Goal: Information Seeking & Learning: Check status

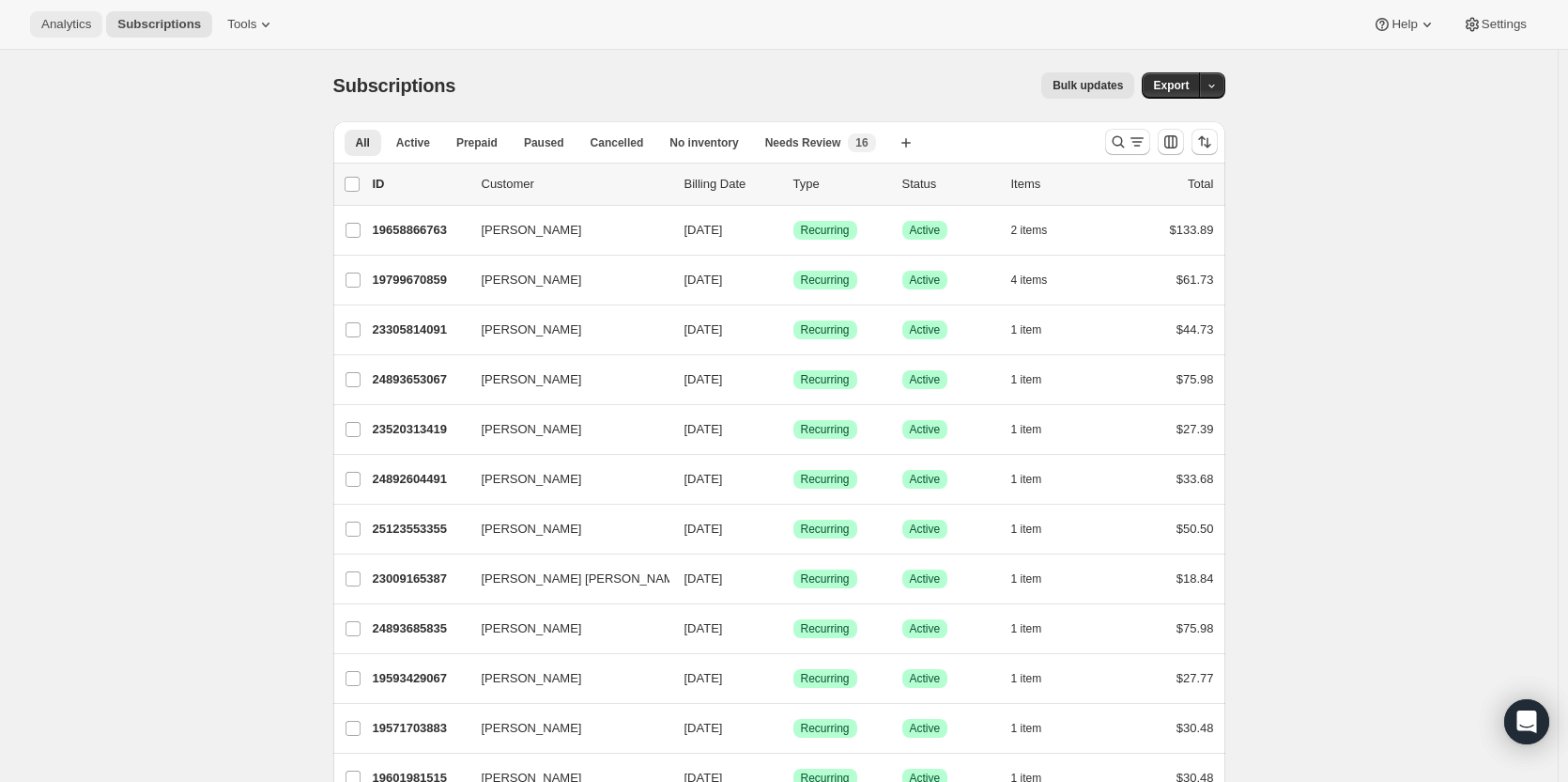
click at [57, 19] on span "Analytics" at bounding box center [66, 24] width 50 height 15
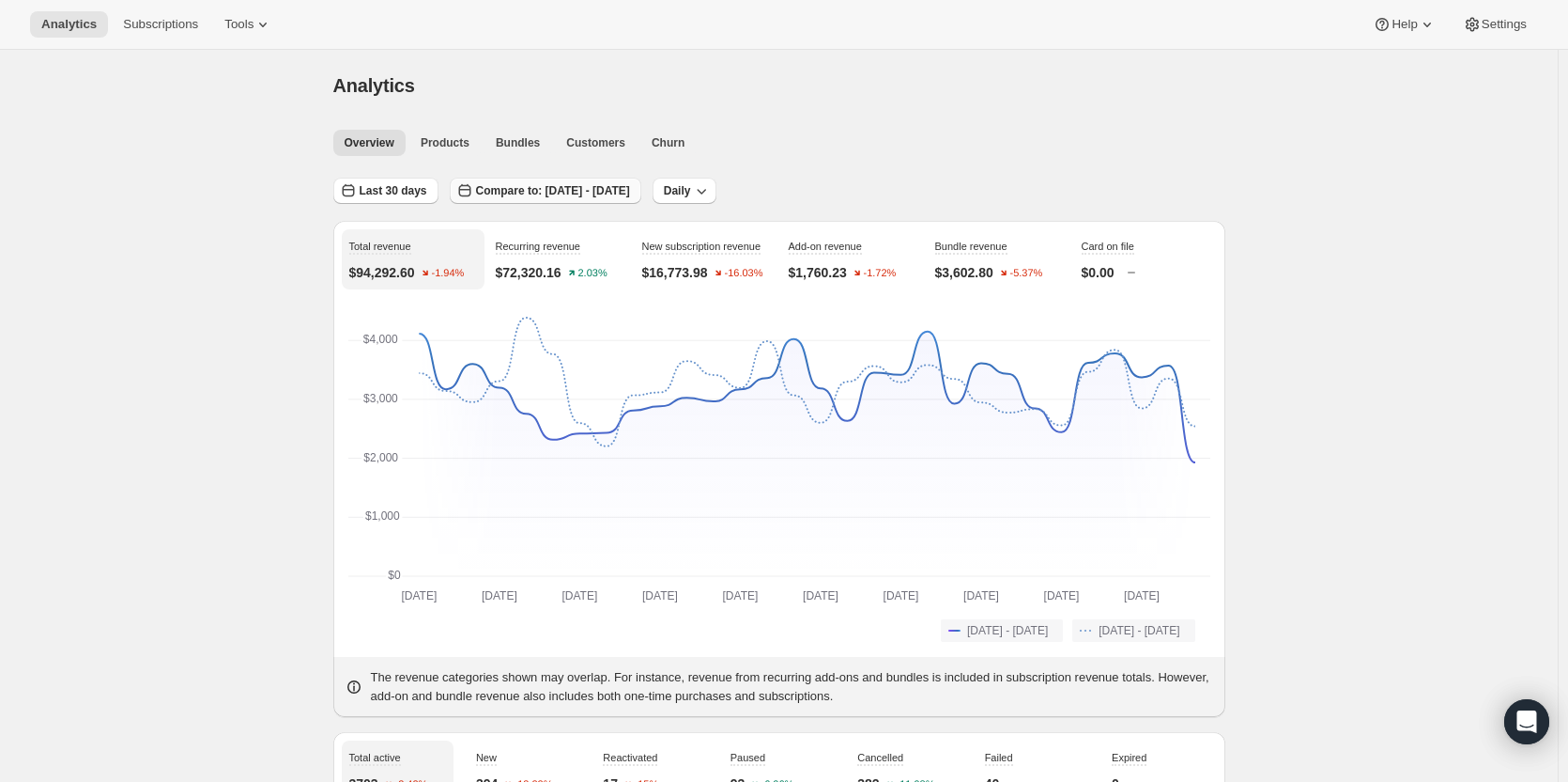
click at [630, 189] on span "Compare to: [DATE] - [DATE]" at bounding box center [553, 190] width 154 height 15
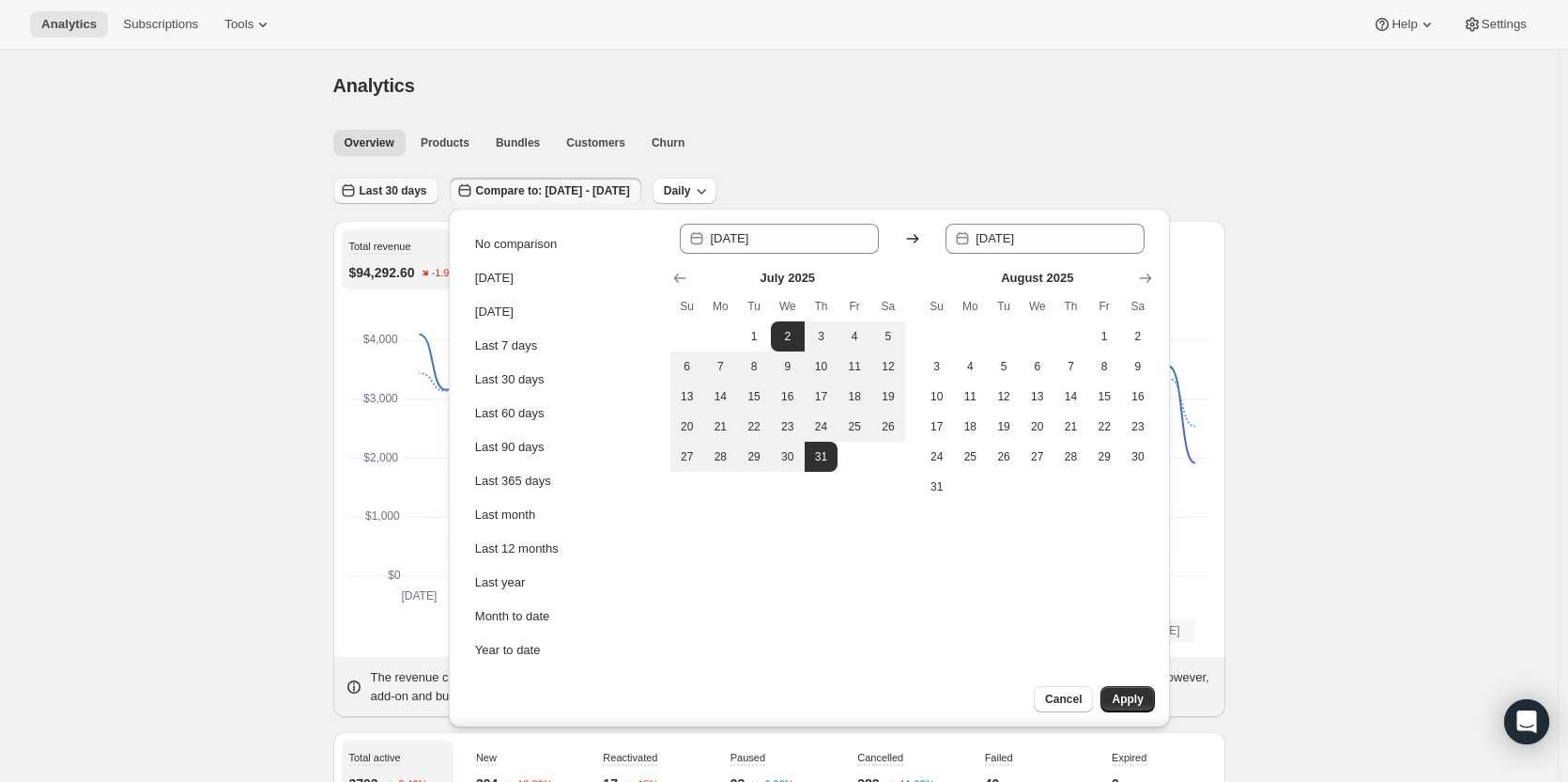
click at [398, 184] on span "Last 30 days" at bounding box center [393, 190] width 68 height 15
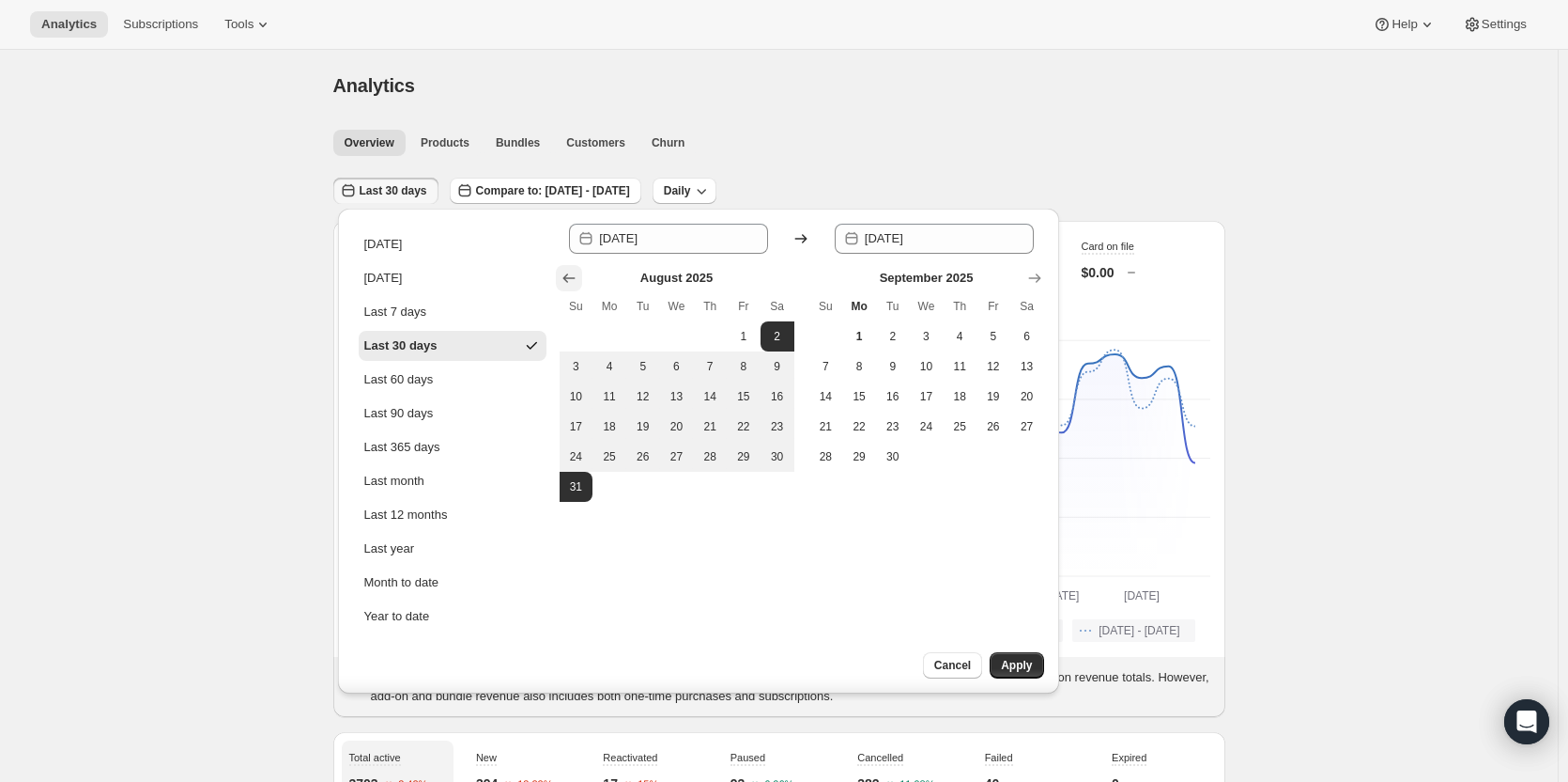
click at [564, 269] on icon "Show previous month, July 2025" at bounding box center [568, 278] width 19 height 19
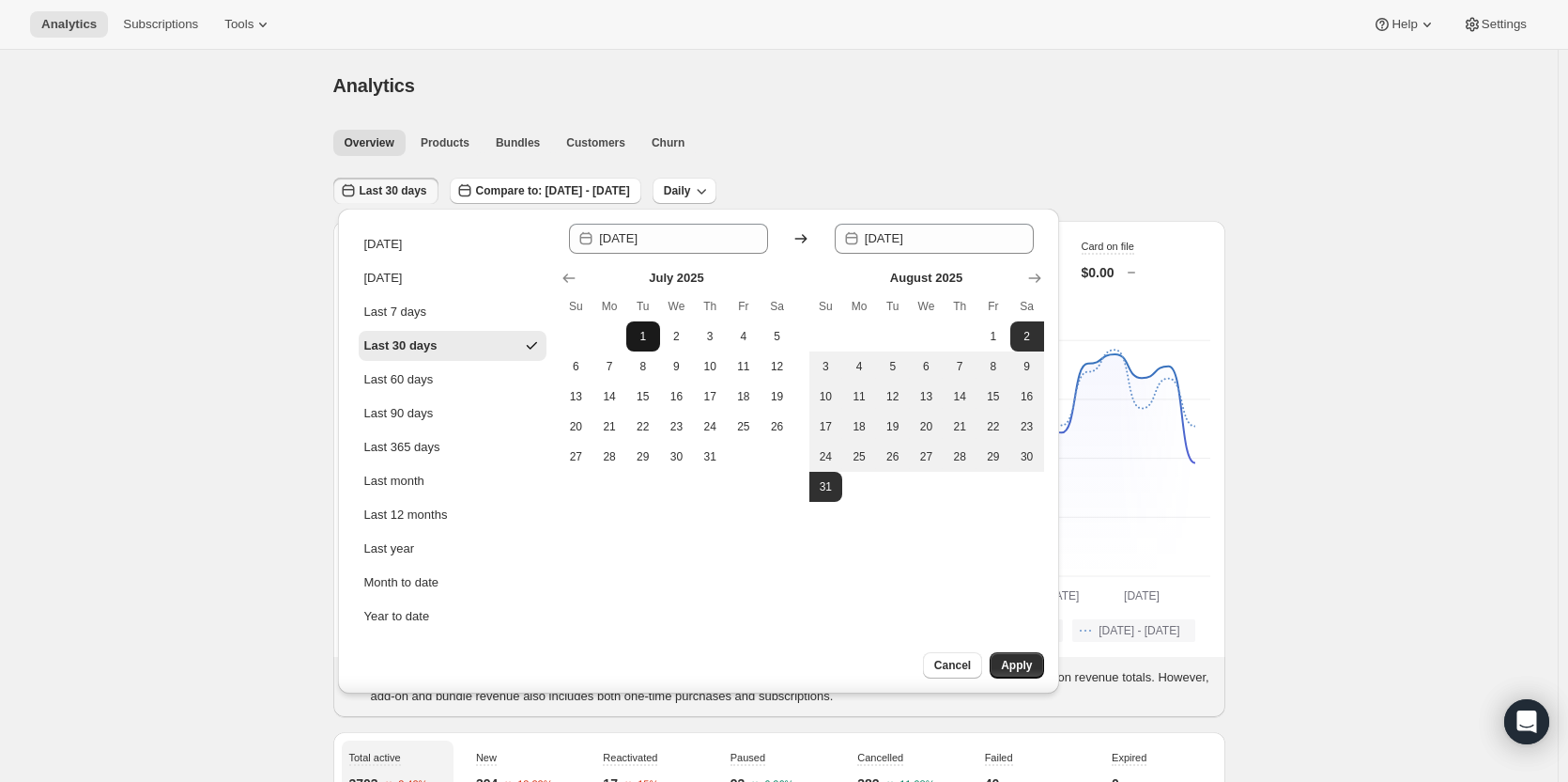
click at [635, 325] on button "1" at bounding box center [643, 336] width 34 height 30
type input "[DATE]"
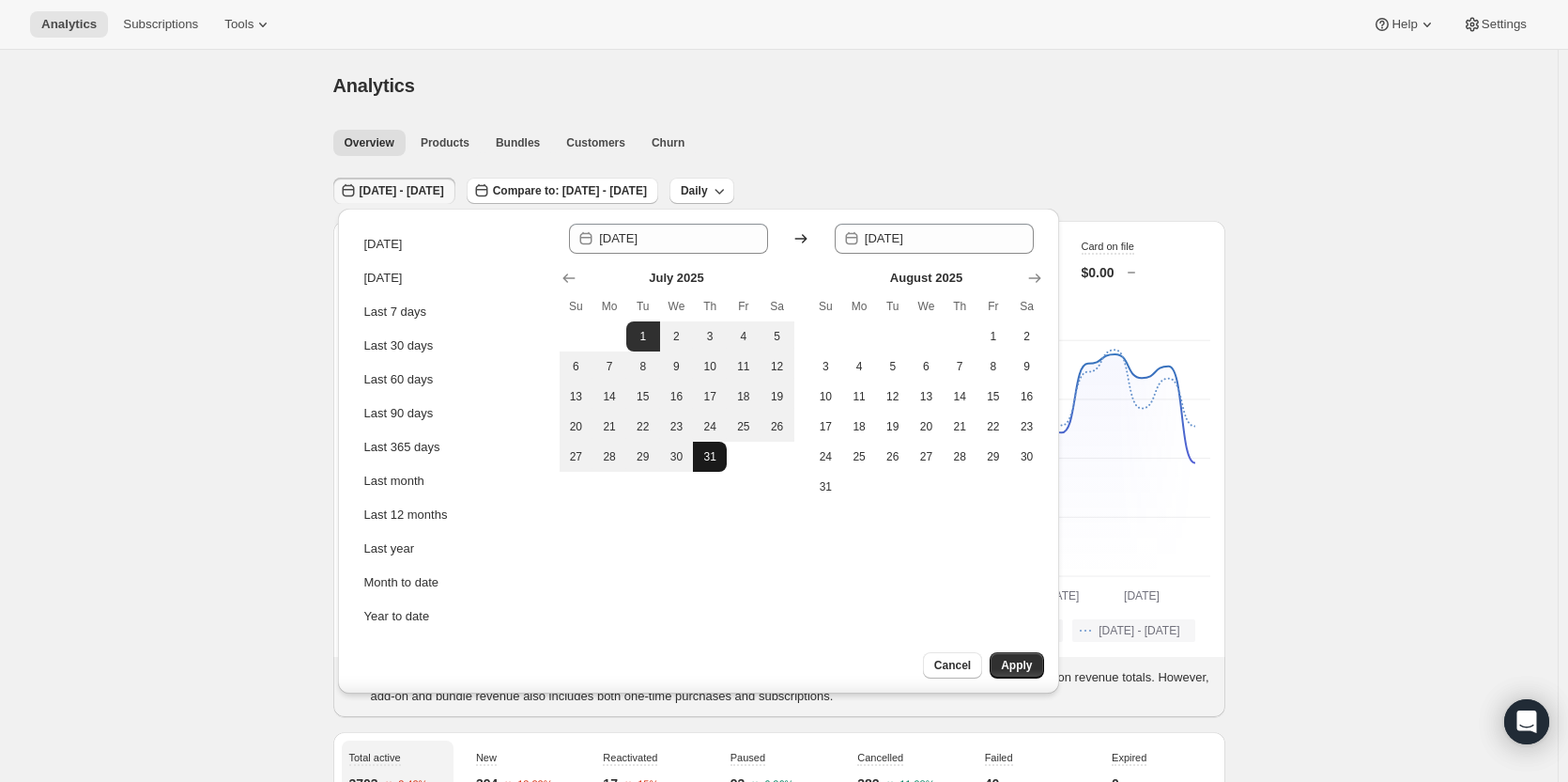
click at [703, 449] on span "31" at bounding box center [709, 456] width 19 height 15
type input "[DATE]"
click at [1018, 655] on button "Apply" at bounding box center [1016, 664] width 54 height 26
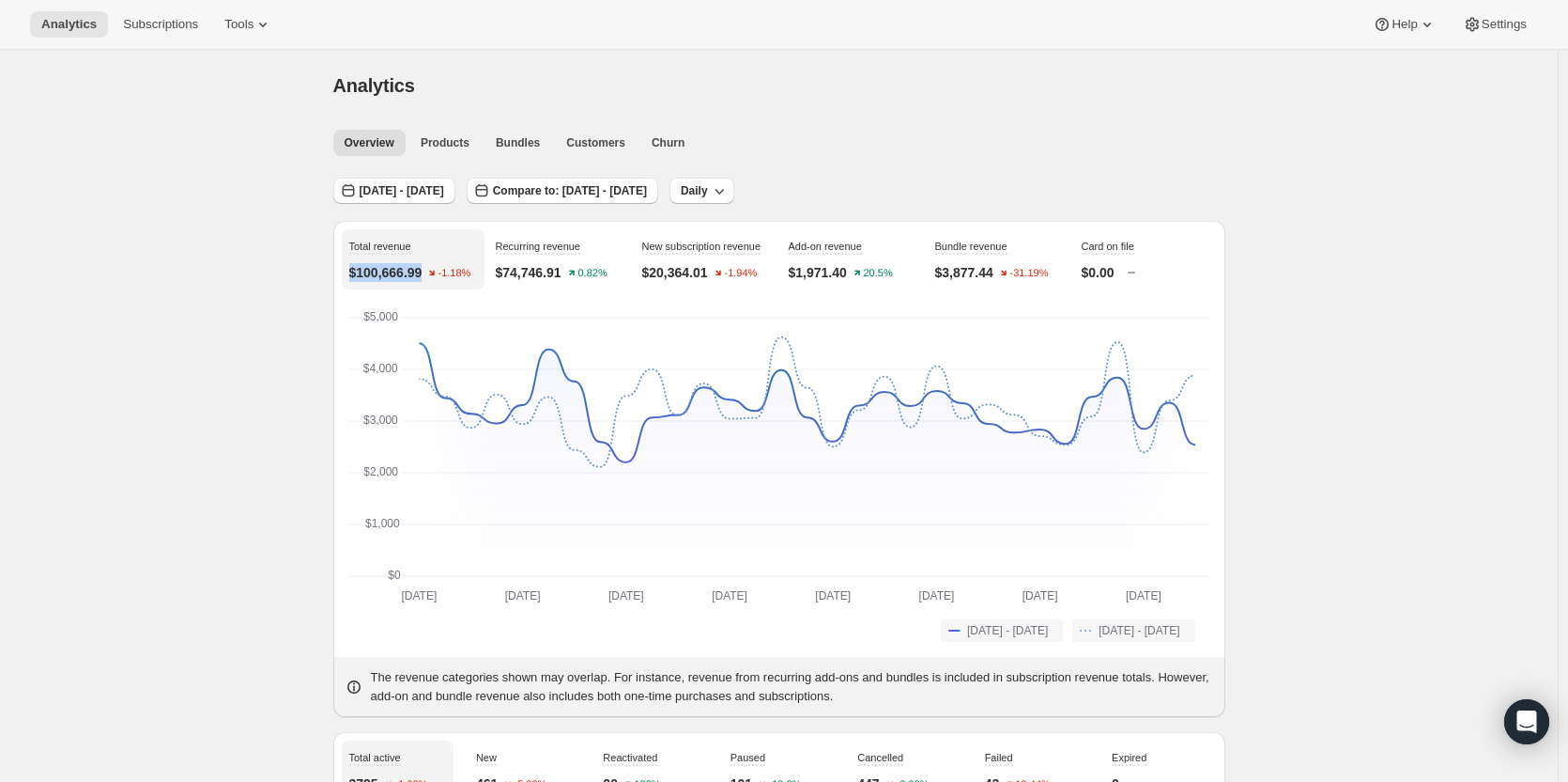
drag, startPoint x: 322, startPoint y: 270, endPoint x: 430, endPoint y: 273, distance: 108.0
copy p "$100,666.99"
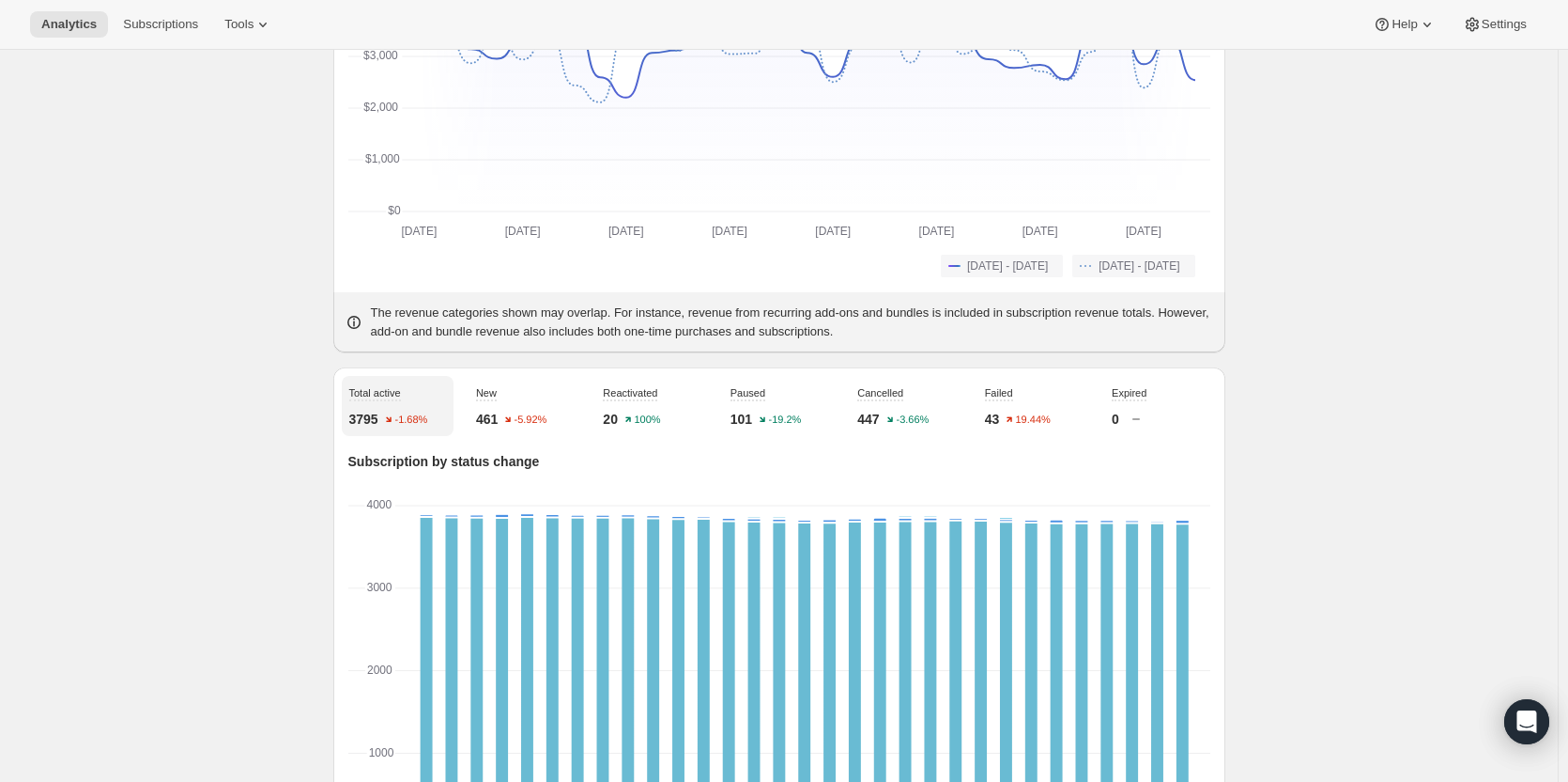
scroll to position [376, 0]
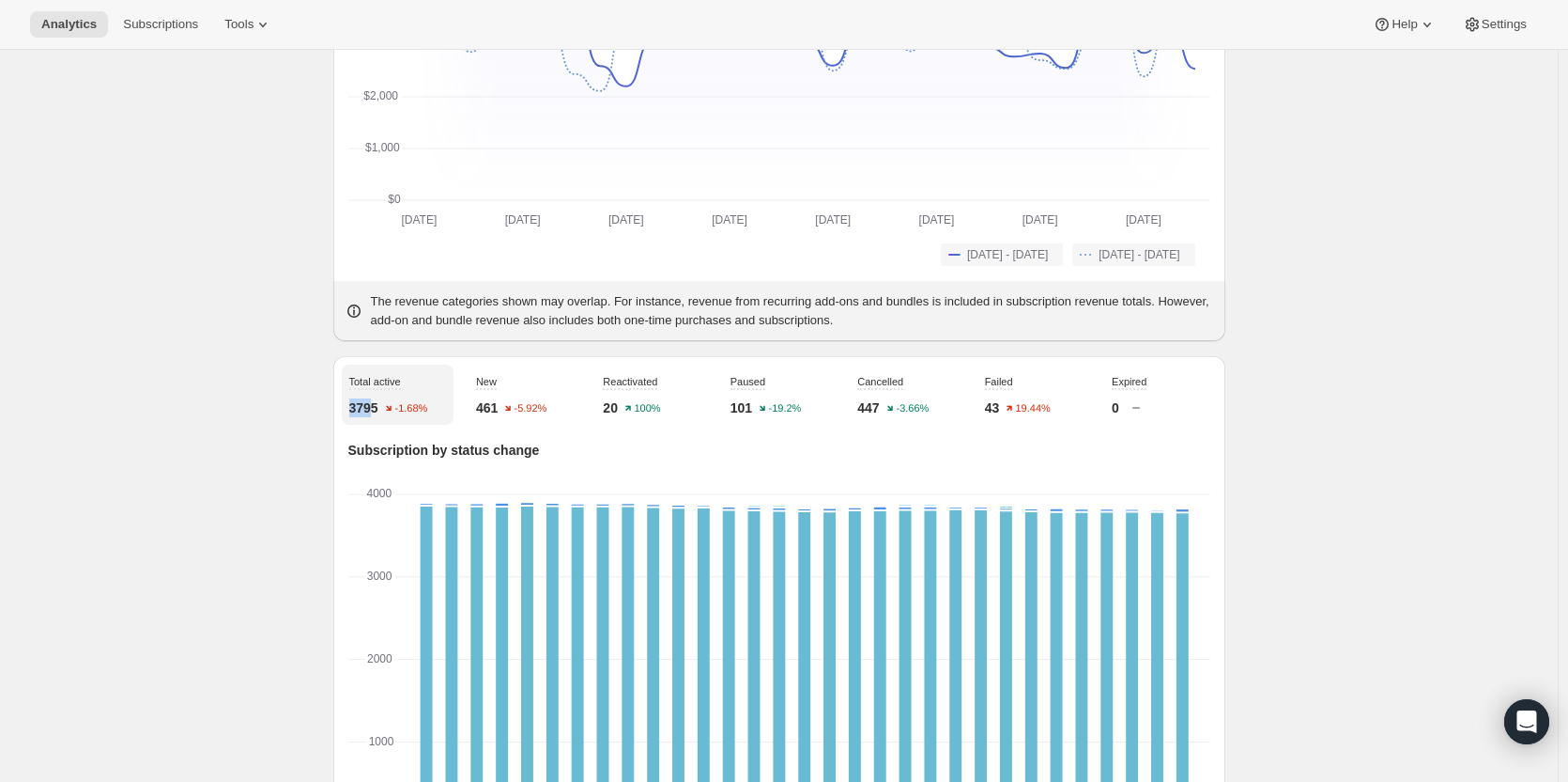
drag, startPoint x: 352, startPoint y: 403, endPoint x: 378, endPoint y: 412, distance: 27.5
click at [378, 412] on div "Total active 3795 -1.68%" at bounding box center [397, 394] width 112 height 60
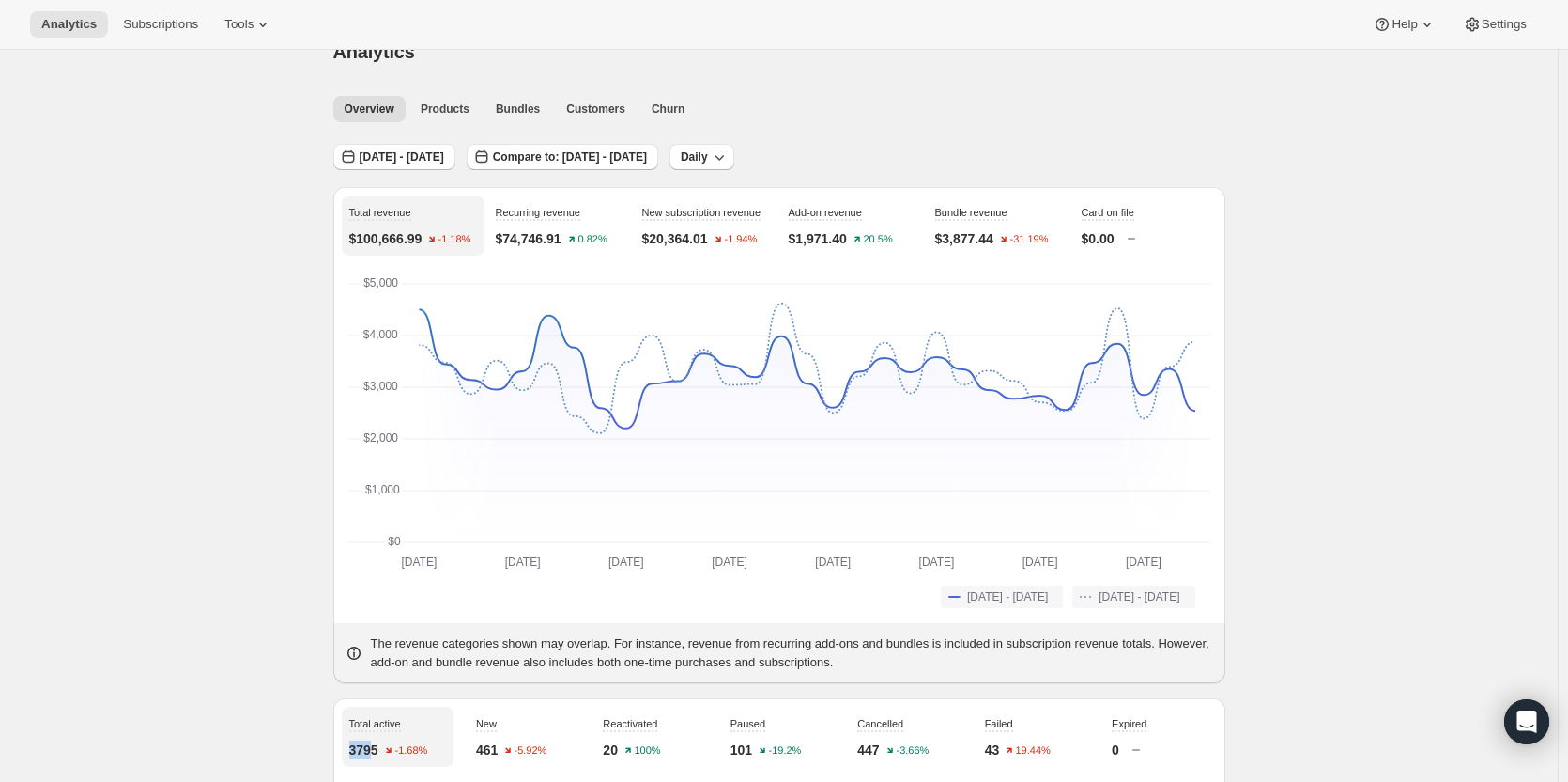
scroll to position [0, 0]
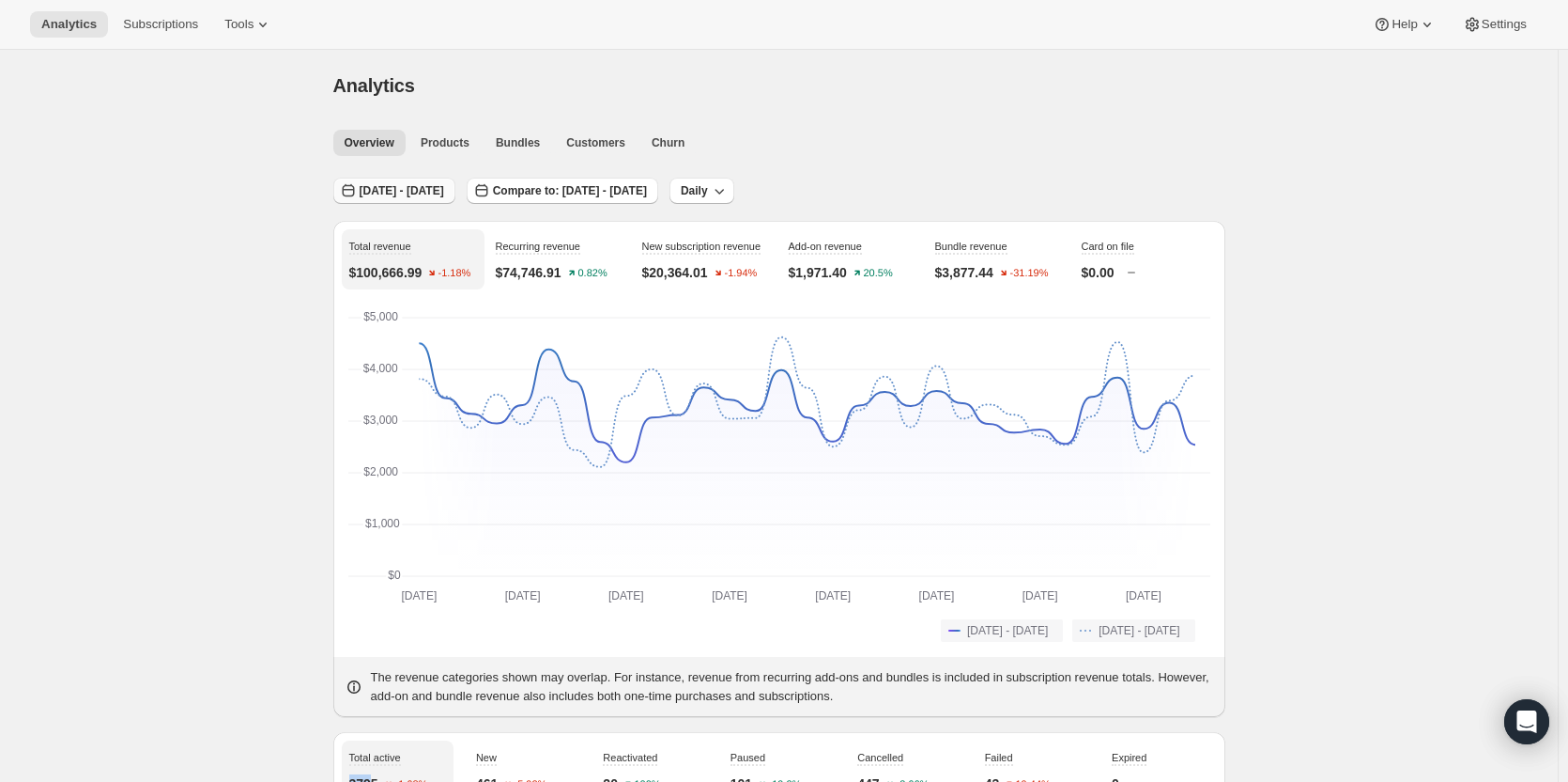
click at [433, 178] on button "[DATE] - [DATE]" at bounding box center [394, 190] width 122 height 26
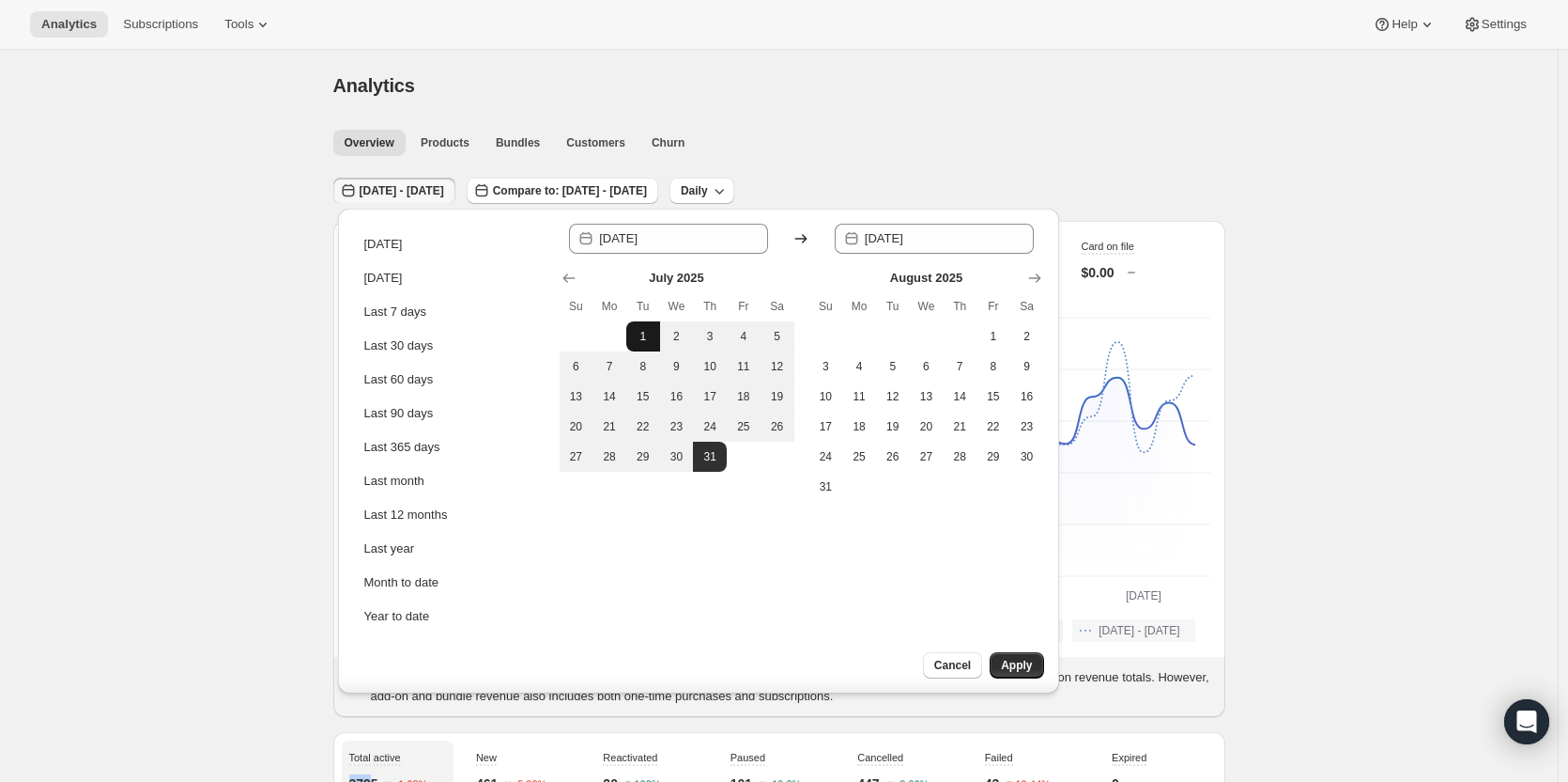
click at [644, 331] on span "1" at bounding box center [642, 336] width 19 height 15
type input "[DATE]"
click at [1017, 653] on button "Apply" at bounding box center [1016, 664] width 54 height 26
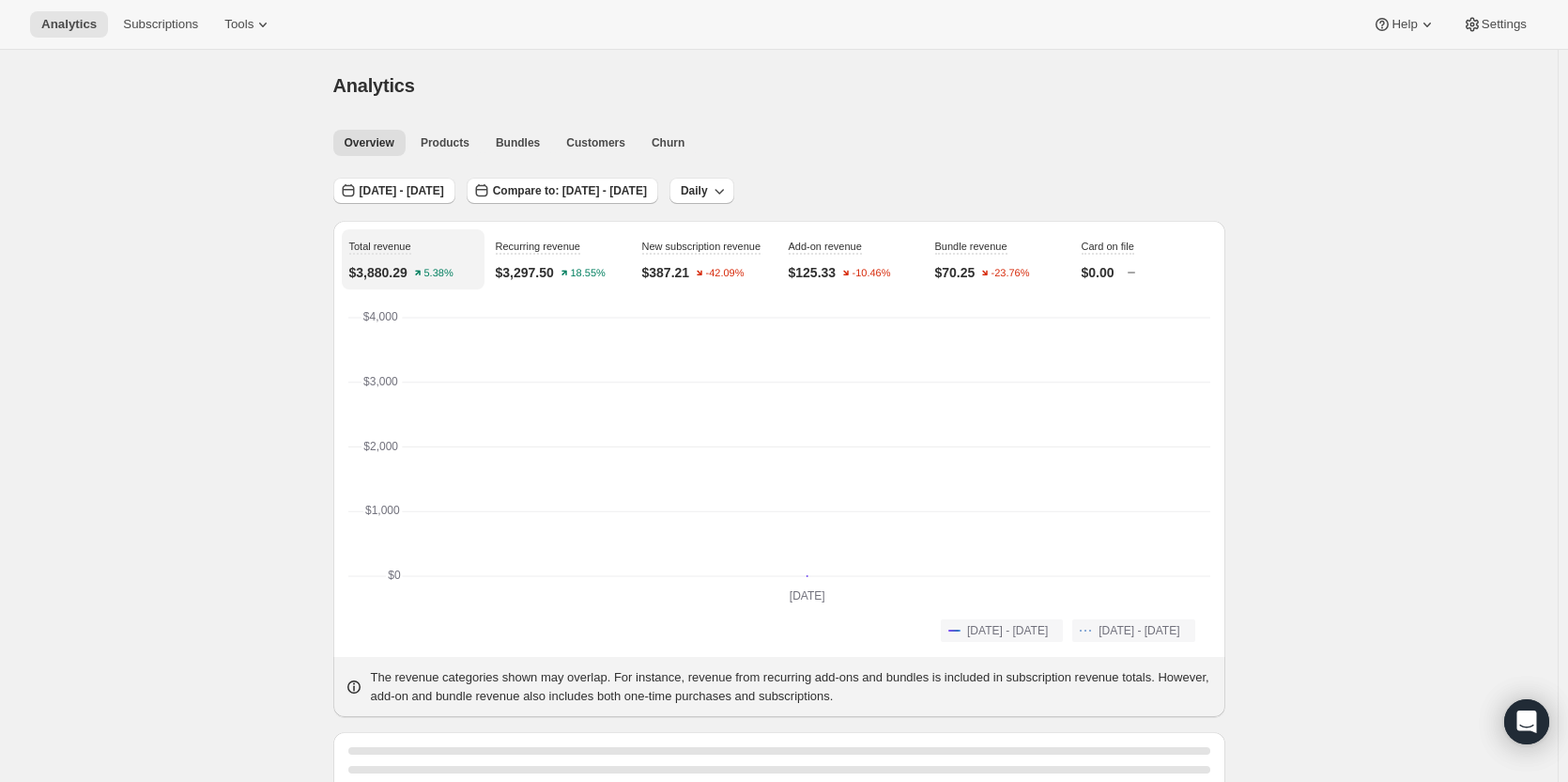
scroll to position [188, 0]
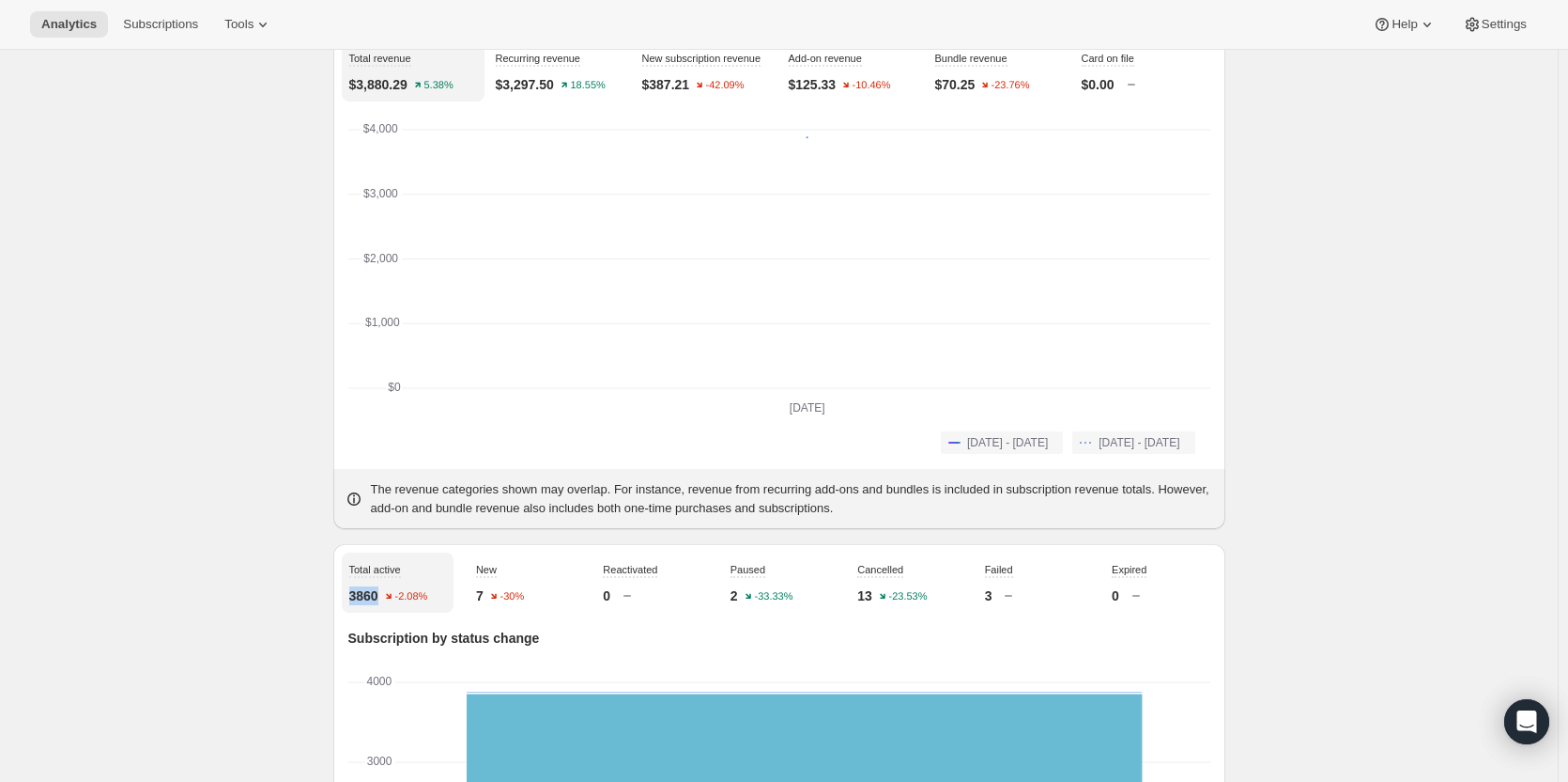
drag, startPoint x: 353, startPoint y: 593, endPoint x: 382, endPoint y: 593, distance: 29.0
click at [378, 593] on p "3860" at bounding box center [363, 595] width 29 height 19
copy p "3860"
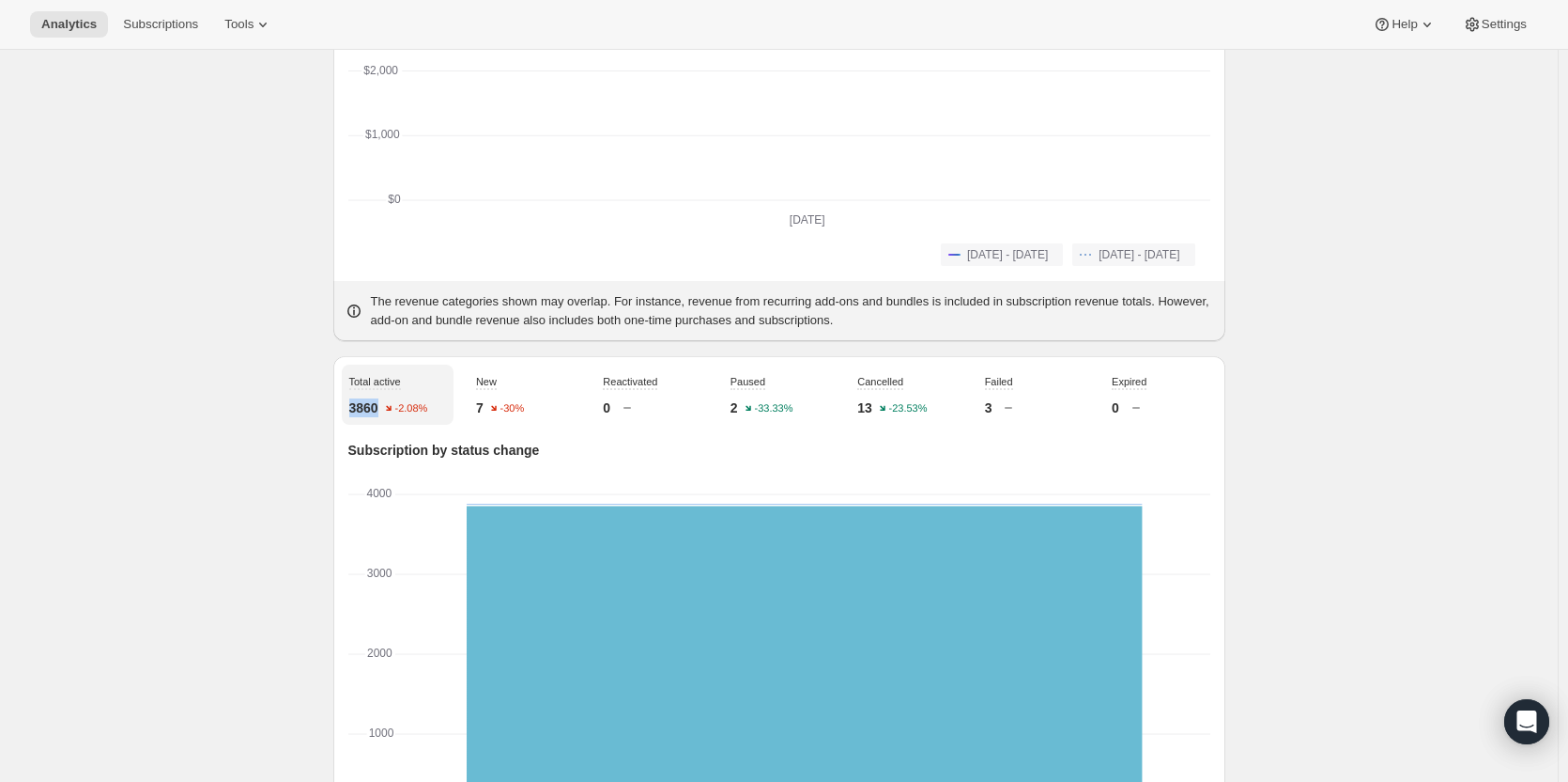
scroll to position [0, 0]
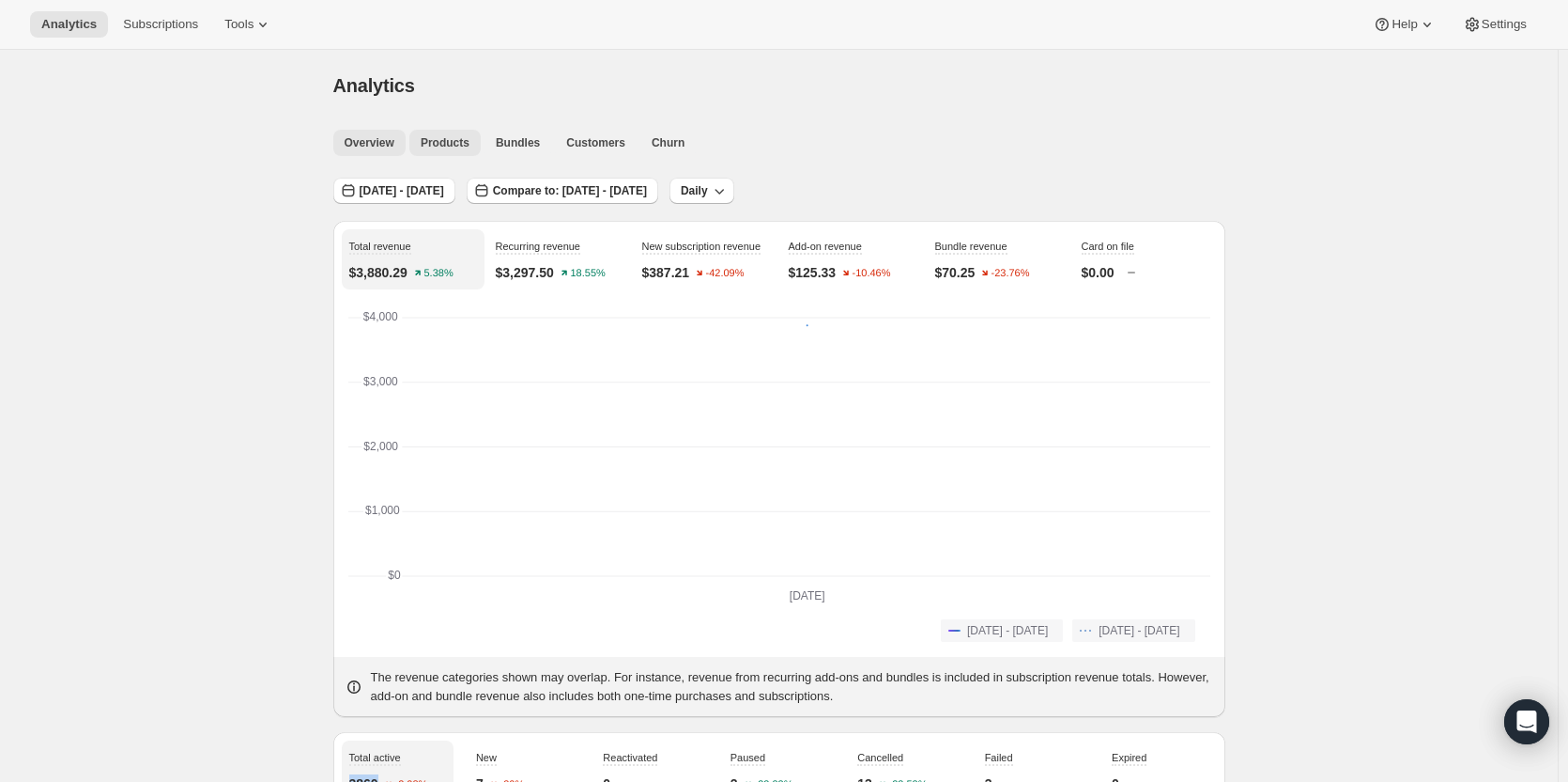
click at [446, 151] on button "Products" at bounding box center [445, 142] width 72 height 26
click at [441, 193] on span "[DATE] - [DATE]" at bounding box center [401, 190] width 85 height 15
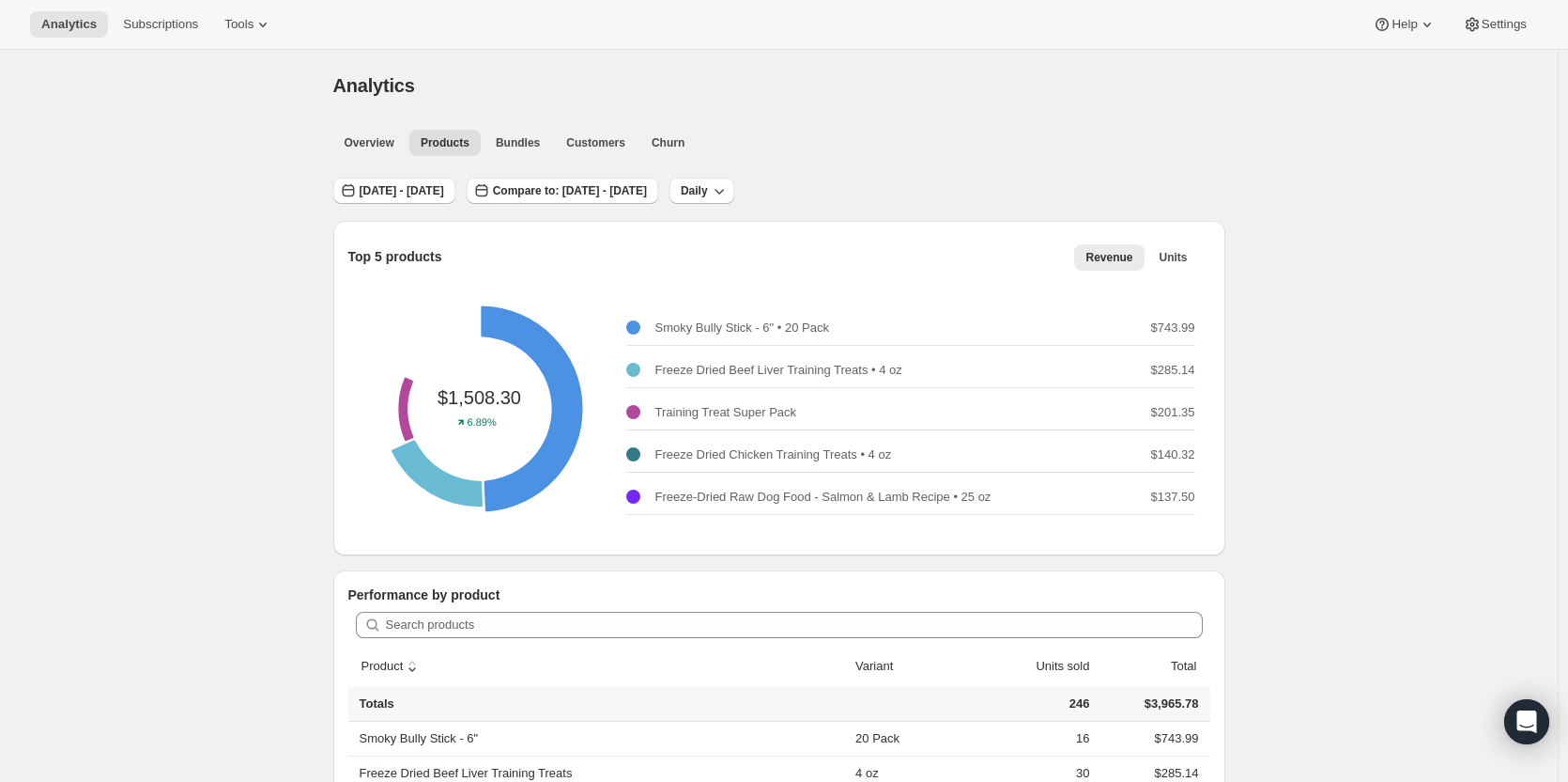
click at [348, 116] on div "Analytics. This page is ready Analytics" at bounding box center [780, 86] width 892 height 72
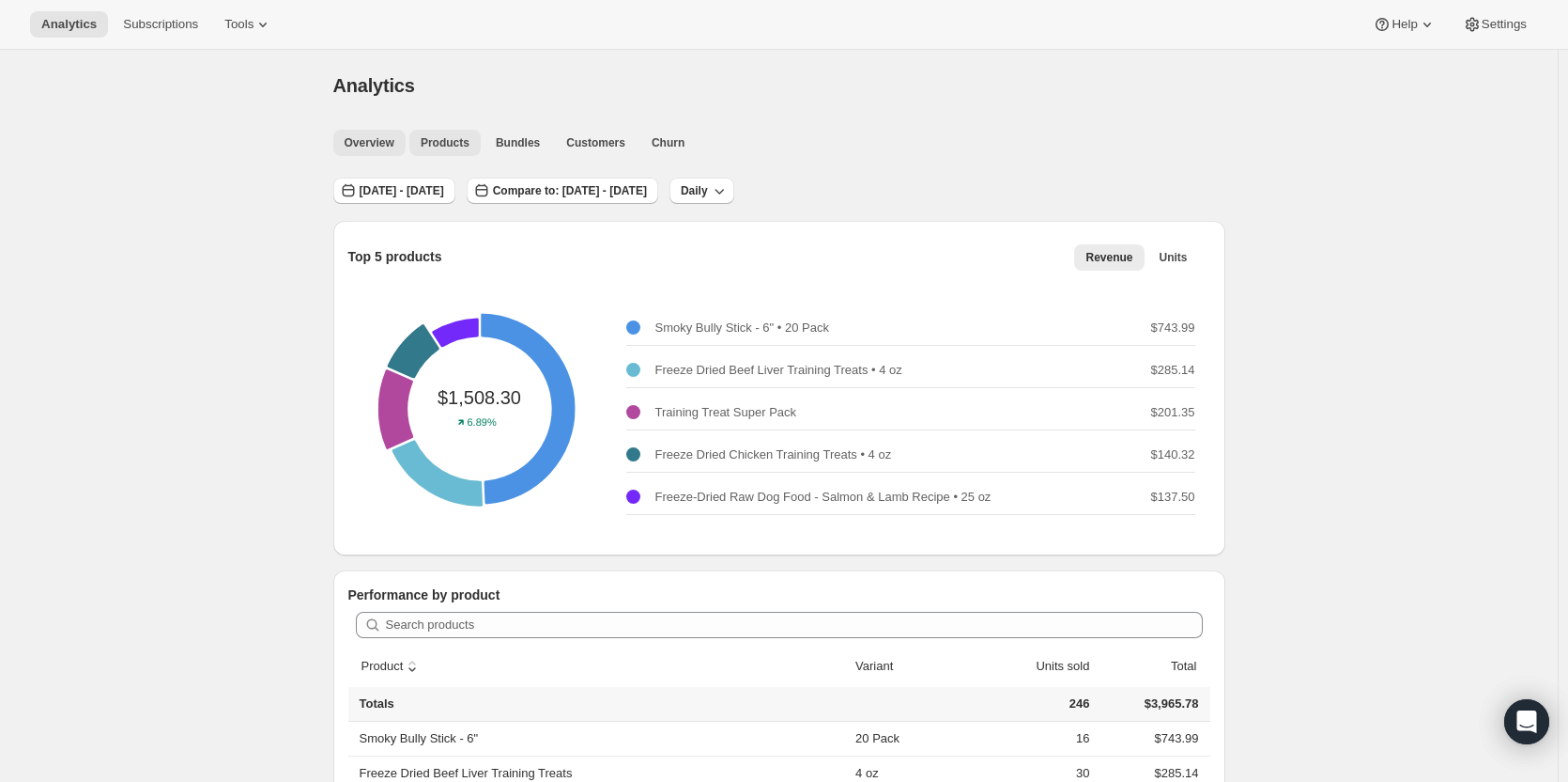
click at [371, 143] on span "Overview" at bounding box center [369, 142] width 50 height 15
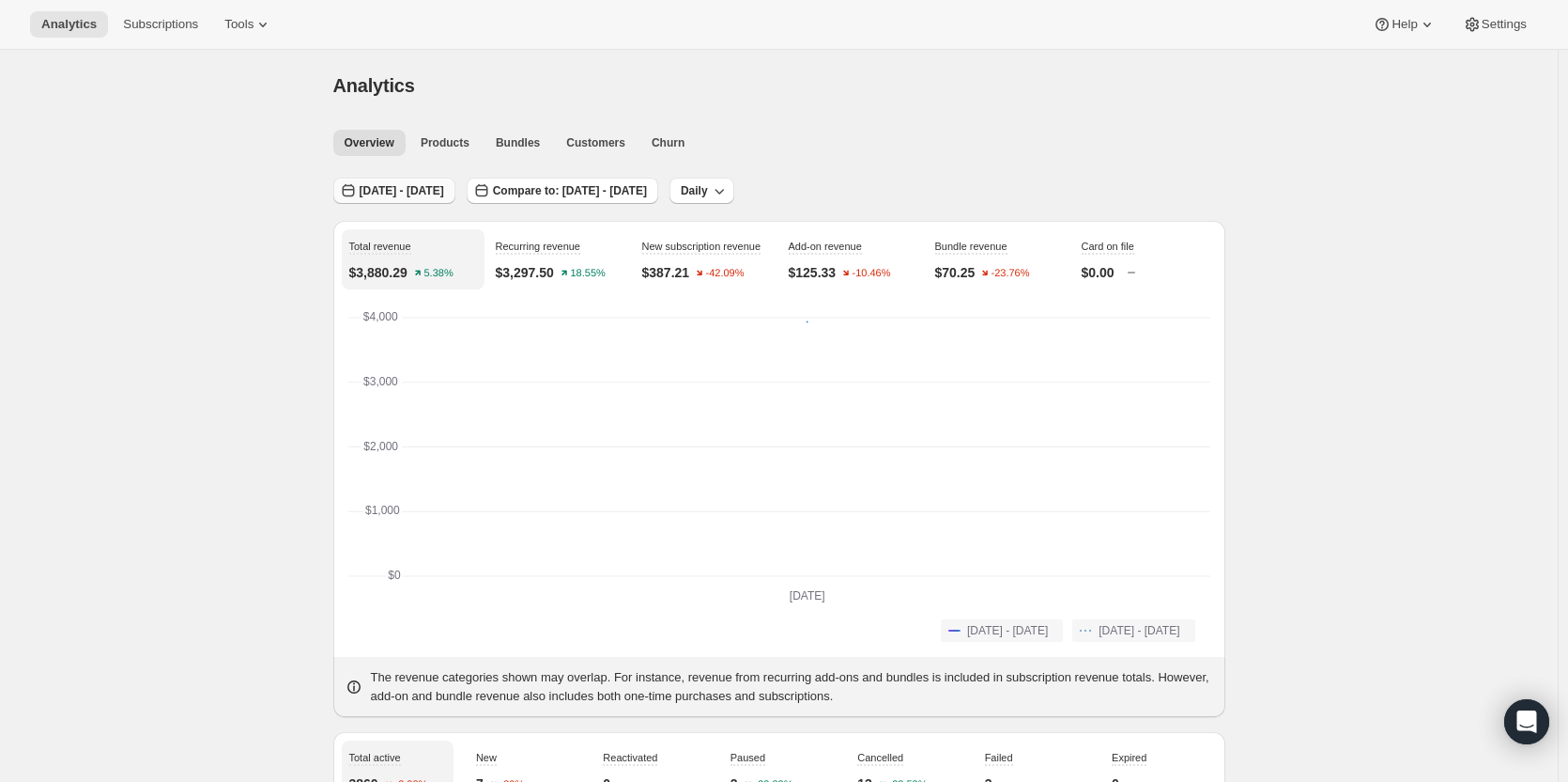
click at [402, 189] on span "[DATE] - [DATE]" at bounding box center [401, 190] width 85 height 15
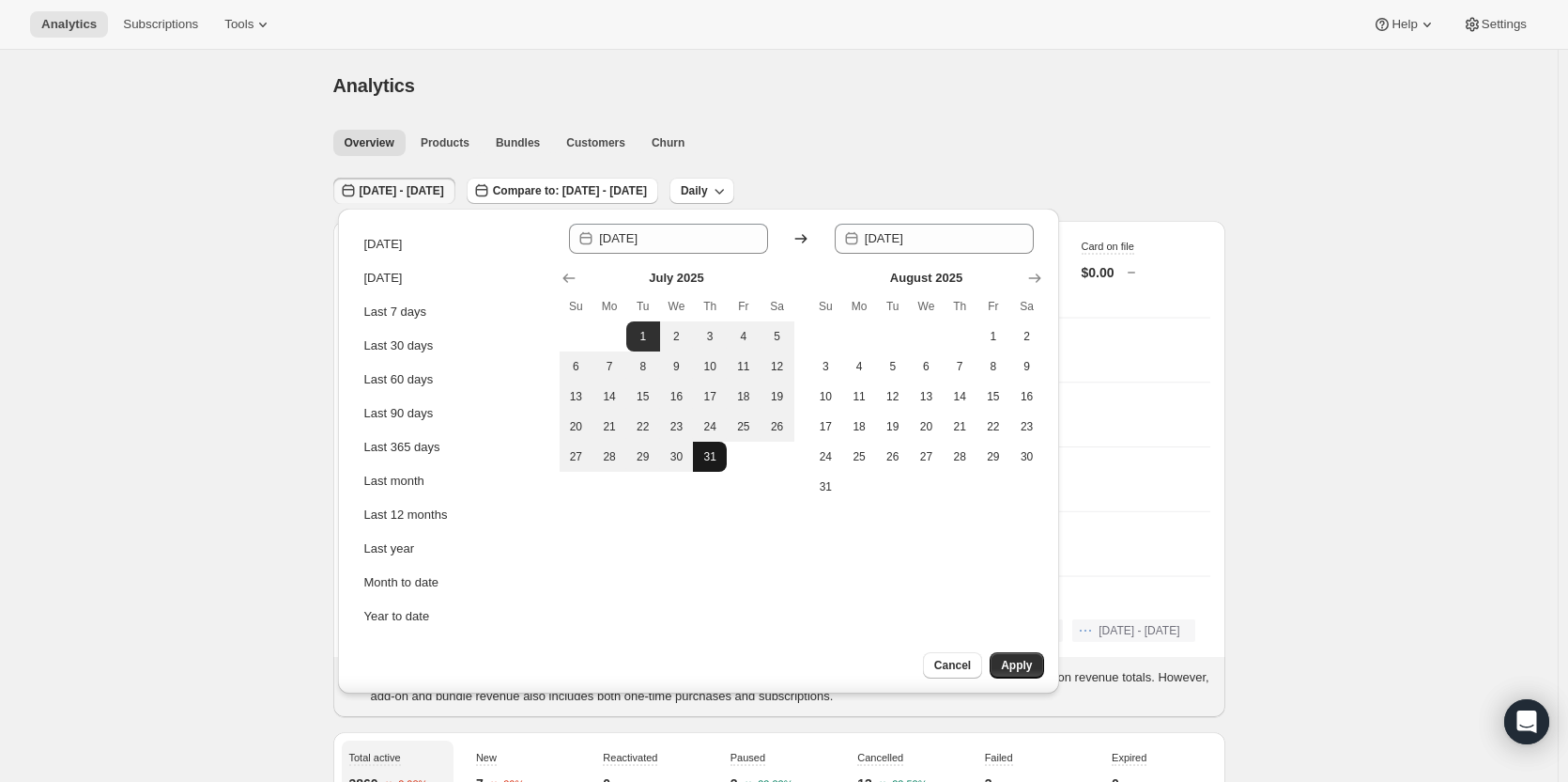
click at [711, 455] on span "31" at bounding box center [709, 456] width 19 height 15
type input "[DATE]"
click at [1003, 653] on button "Apply" at bounding box center [1016, 664] width 54 height 26
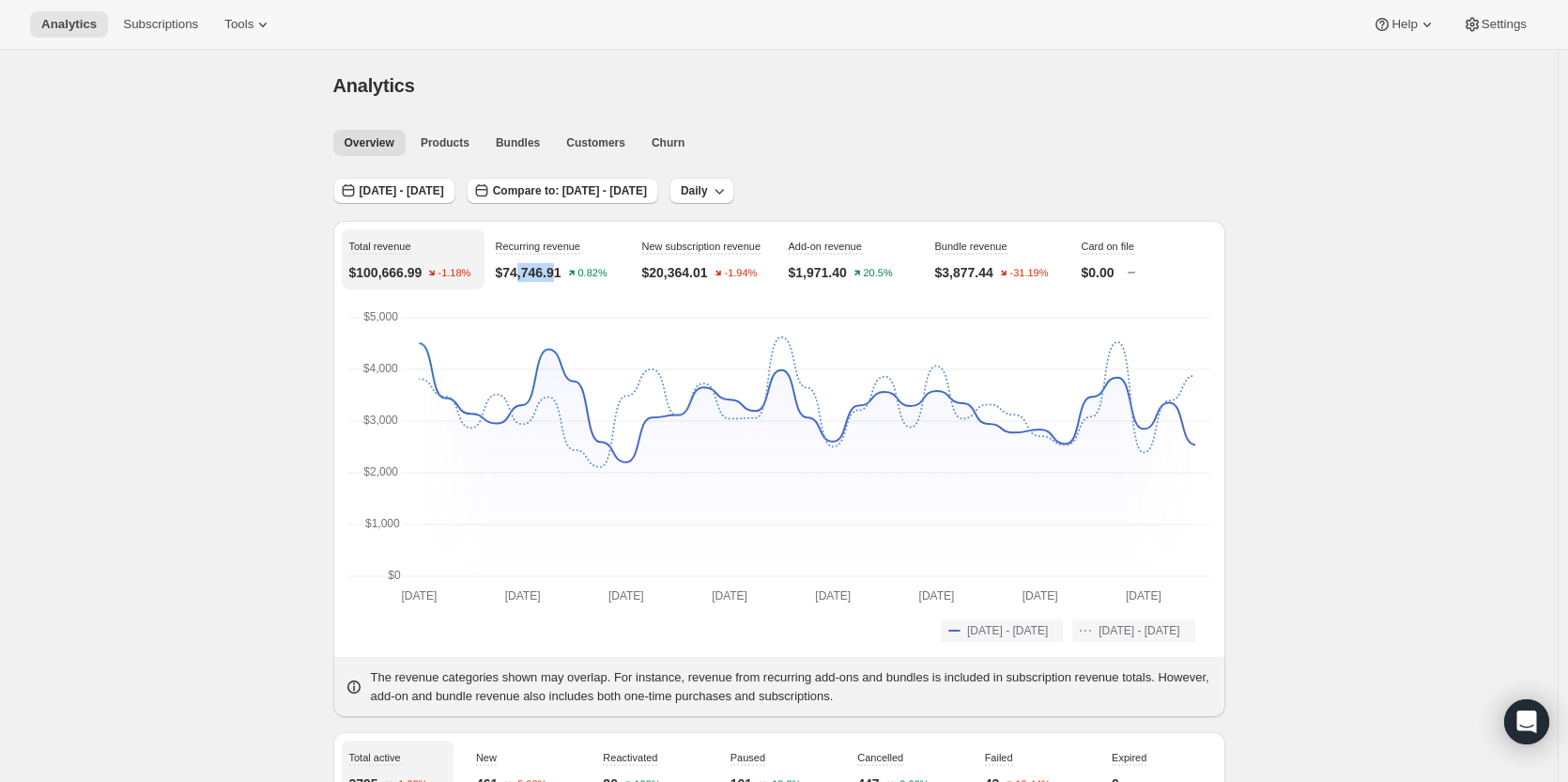
drag, startPoint x: 563, startPoint y: 273, endPoint x: 520, endPoint y: 273, distance: 43.0
click at [520, 273] on p "$74,746.91" at bounding box center [529, 272] width 66 height 19
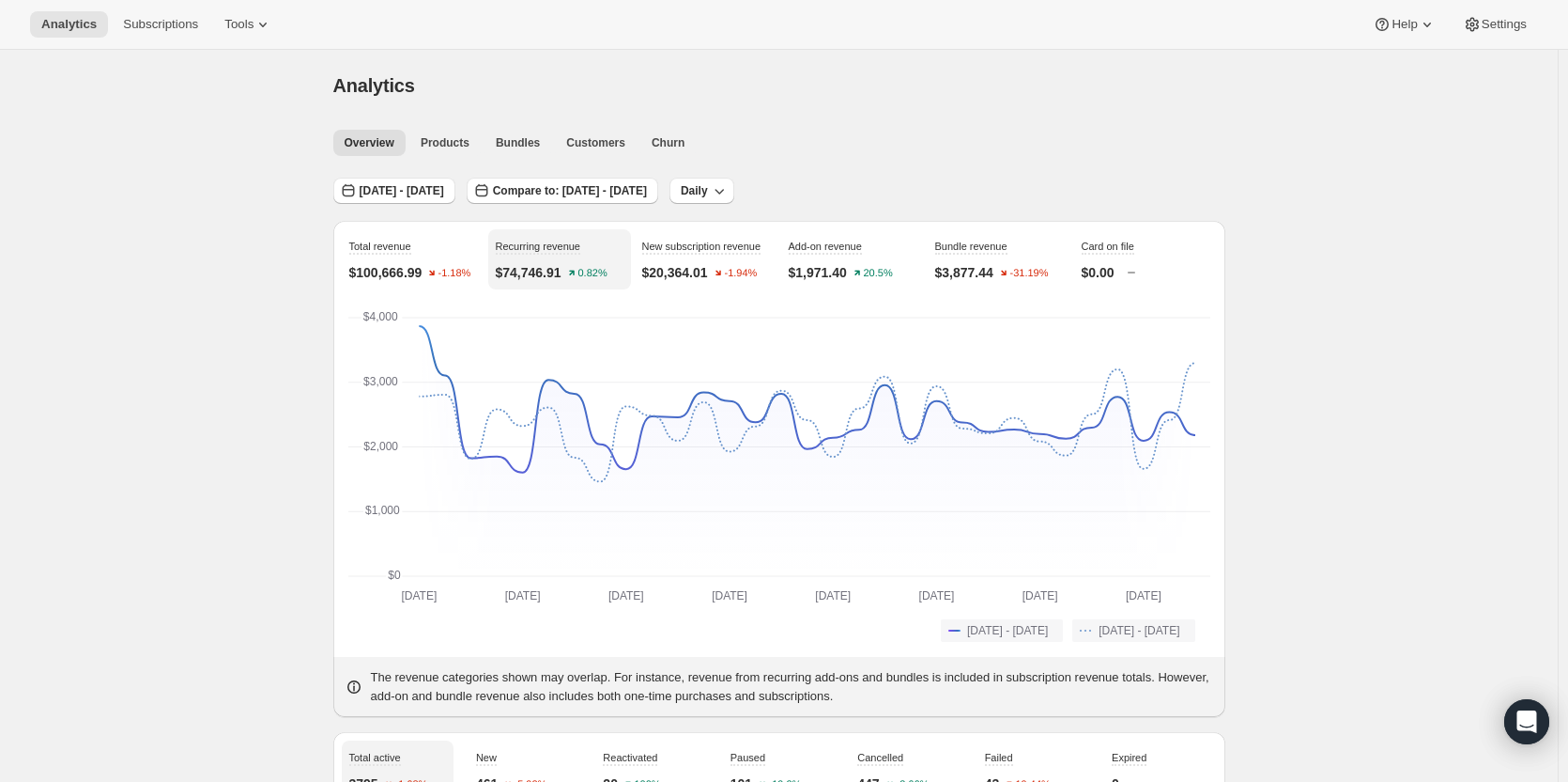
drag, startPoint x: 499, startPoint y: 214, endPoint x: 496, endPoint y: 228, distance: 14.3
drag, startPoint x: 500, startPoint y: 274, endPoint x: 566, endPoint y: 281, distance: 66.4
click at [566, 281] on div "Recurring revenue $74,746.91 0.82%" at bounding box center [559, 259] width 142 height 60
copy p "$74,746.91"
